Goal: Task Accomplishment & Management: Complete application form

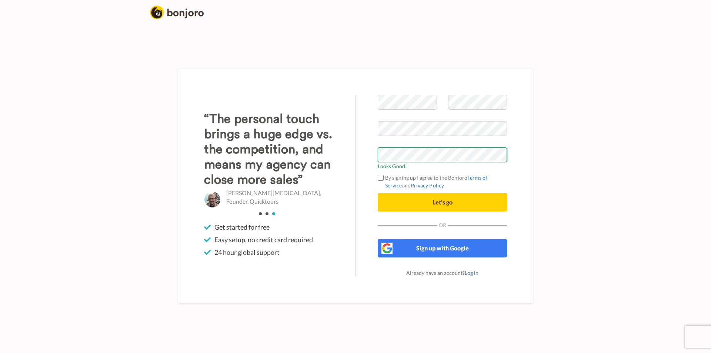
click at [378, 193] on button "Let's go" at bounding box center [442, 202] width 129 height 19
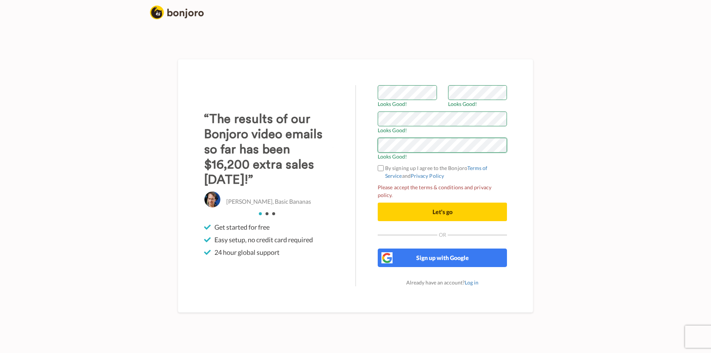
click at [378, 202] on button "Let's go" at bounding box center [442, 211] width 129 height 19
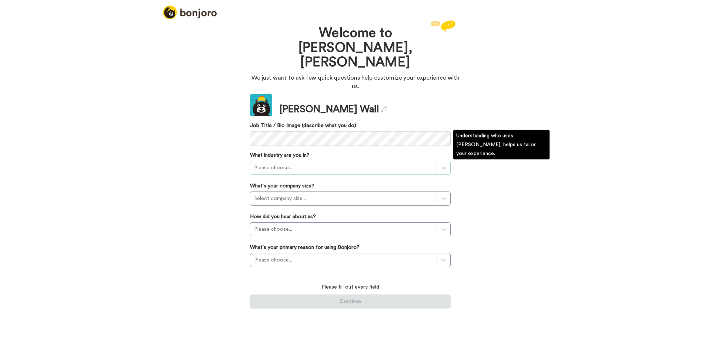
click at [328, 161] on div "Please choose..." at bounding box center [350, 168] width 201 height 14
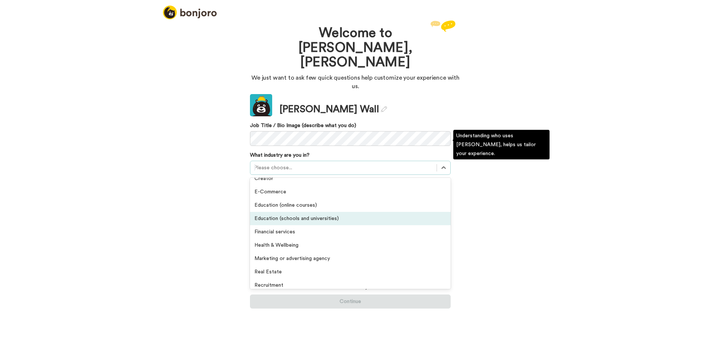
scroll to position [111, 0]
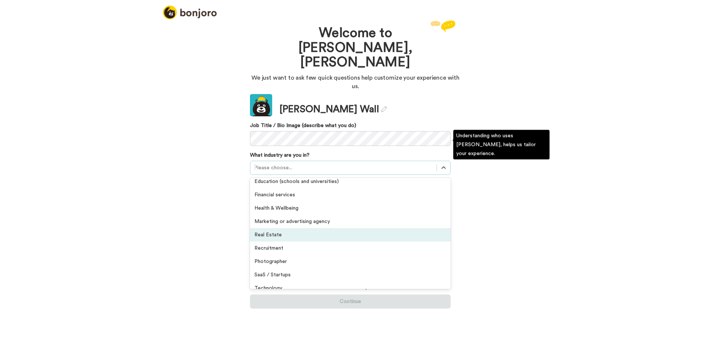
click at [288, 228] on div "Real Estate" at bounding box center [350, 234] width 201 height 13
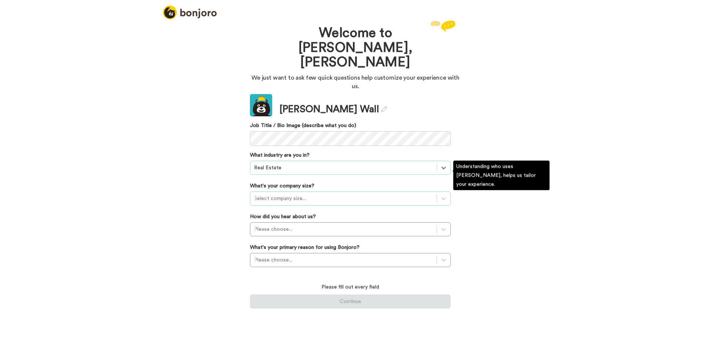
click at [295, 194] on div at bounding box center [343, 198] width 179 height 9
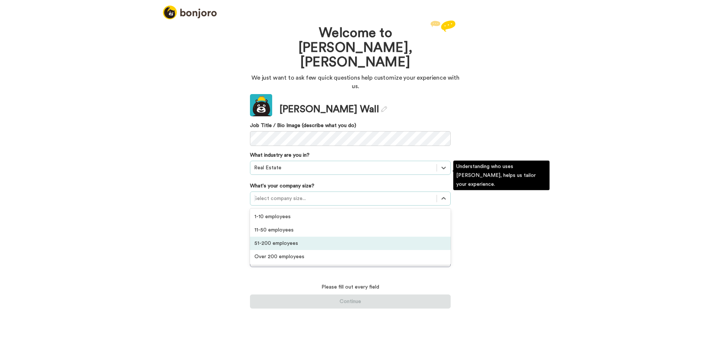
click at [289, 236] on div "51-200 employees" at bounding box center [350, 242] width 201 height 13
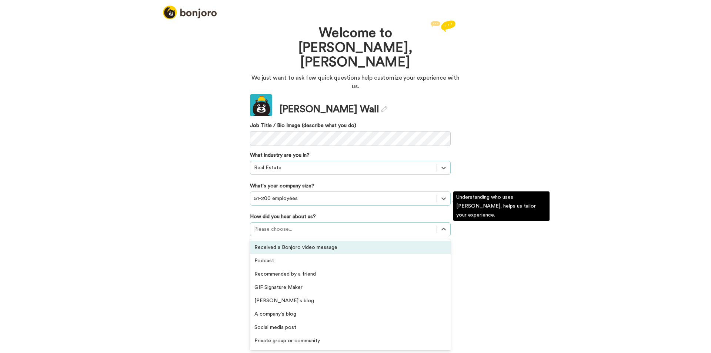
click at [310, 225] on div at bounding box center [343, 229] width 179 height 9
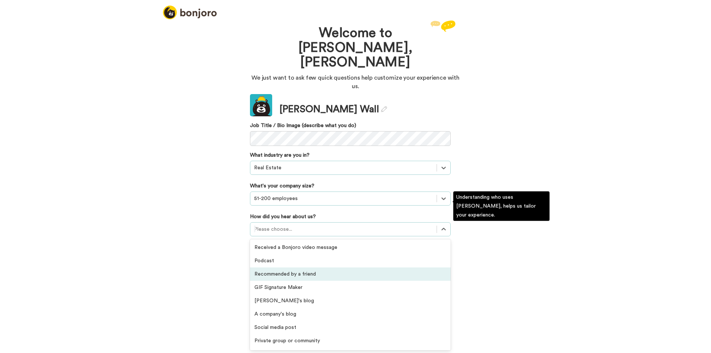
click at [307, 267] on div "Recommended by a friend" at bounding box center [350, 273] width 201 height 13
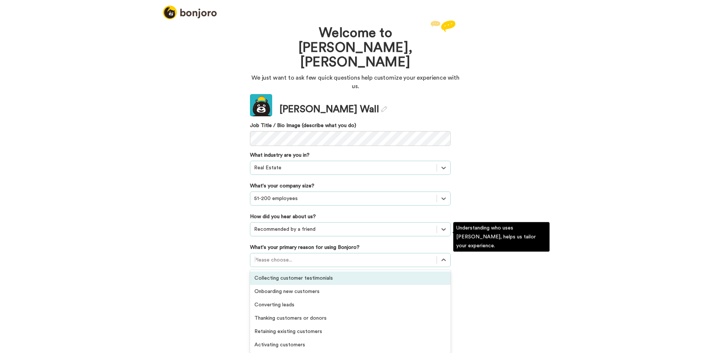
click at [292, 255] on div at bounding box center [343, 259] width 179 height 9
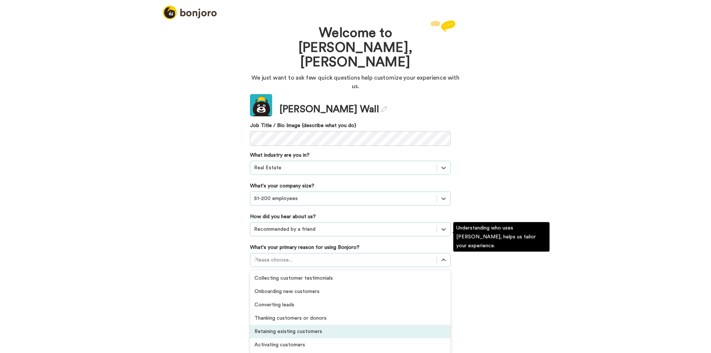
click at [297, 325] on div "Retaining existing customers" at bounding box center [350, 331] width 201 height 13
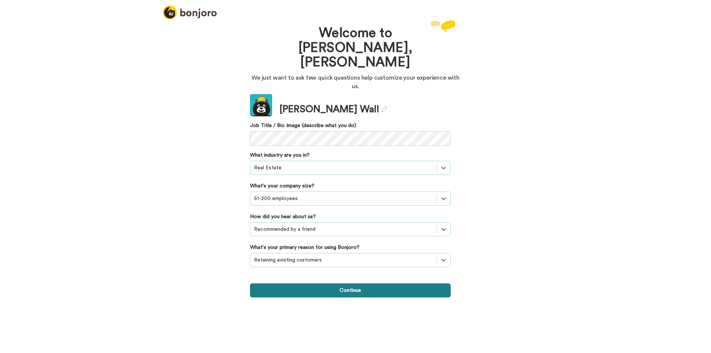
click at [307, 283] on button "Continue" at bounding box center [350, 290] width 201 height 14
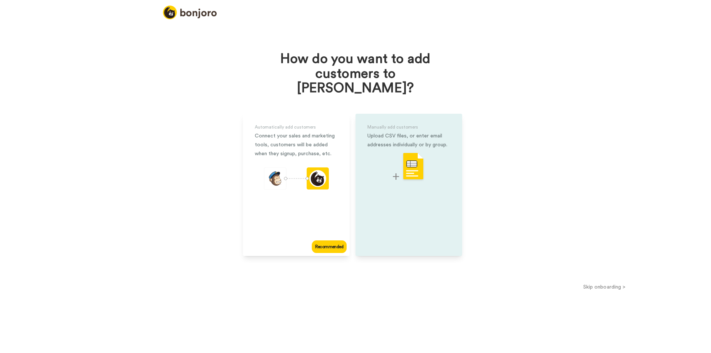
click at [420, 158] on img at bounding box center [409, 166] width 32 height 29
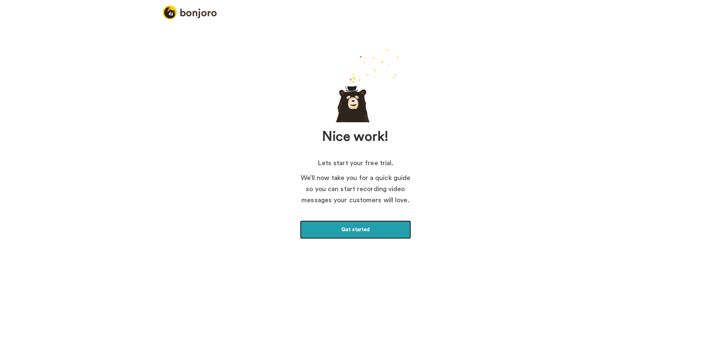
click at [344, 230] on link "Get started" at bounding box center [355, 229] width 111 height 19
